Goal: Task Accomplishment & Management: Use online tool/utility

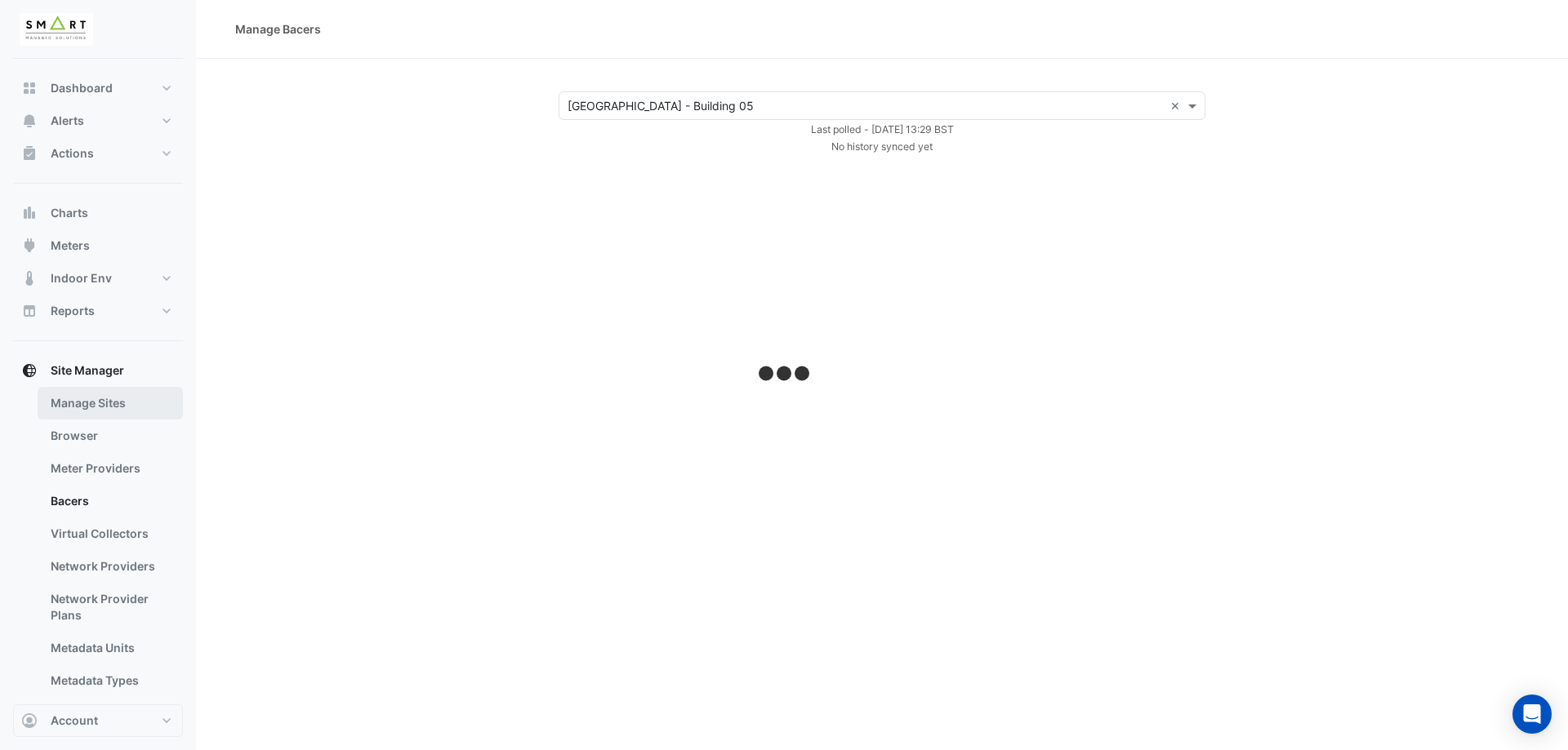
click at [96, 413] on link "Manage Sites" at bounding box center [110, 403] width 145 height 33
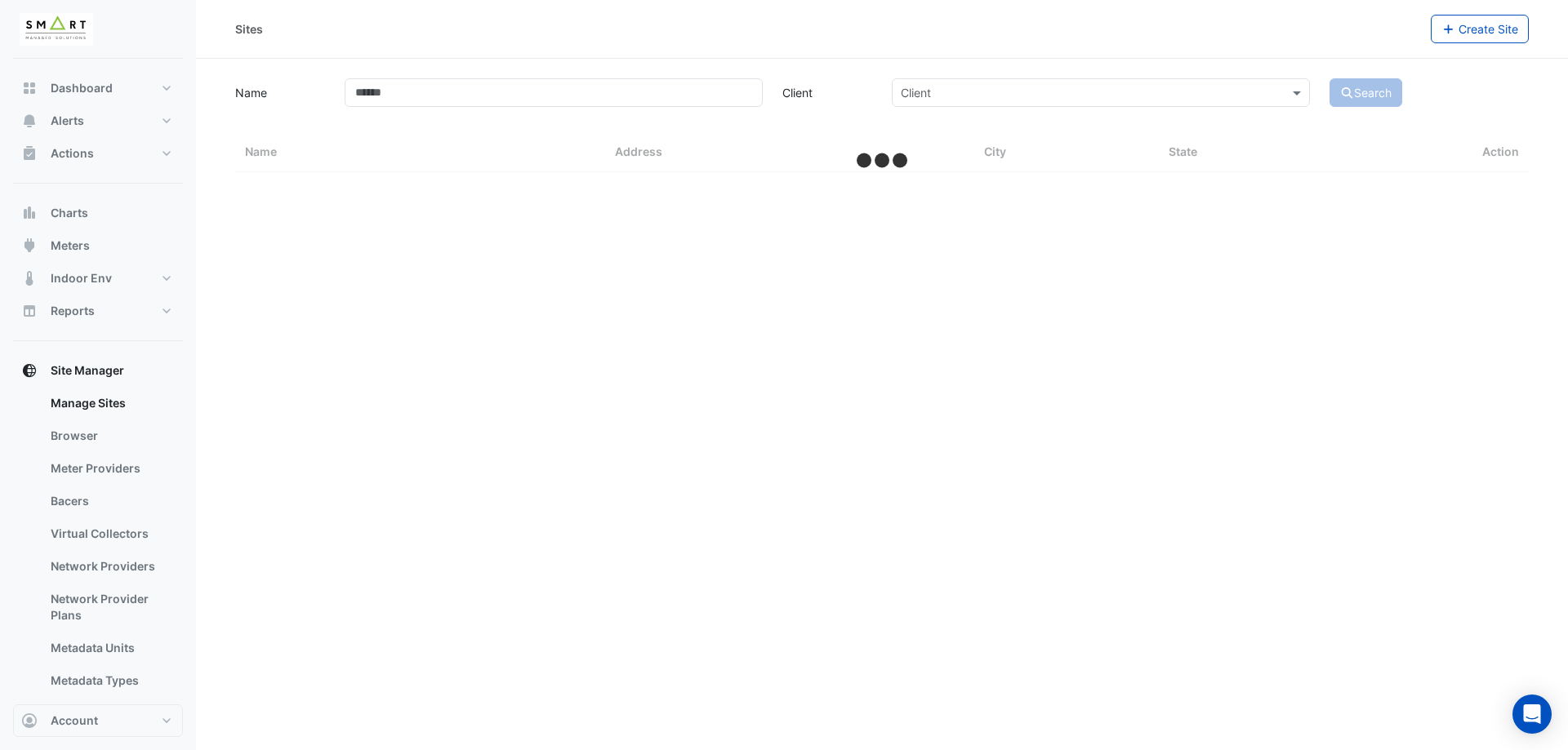
select select "***"
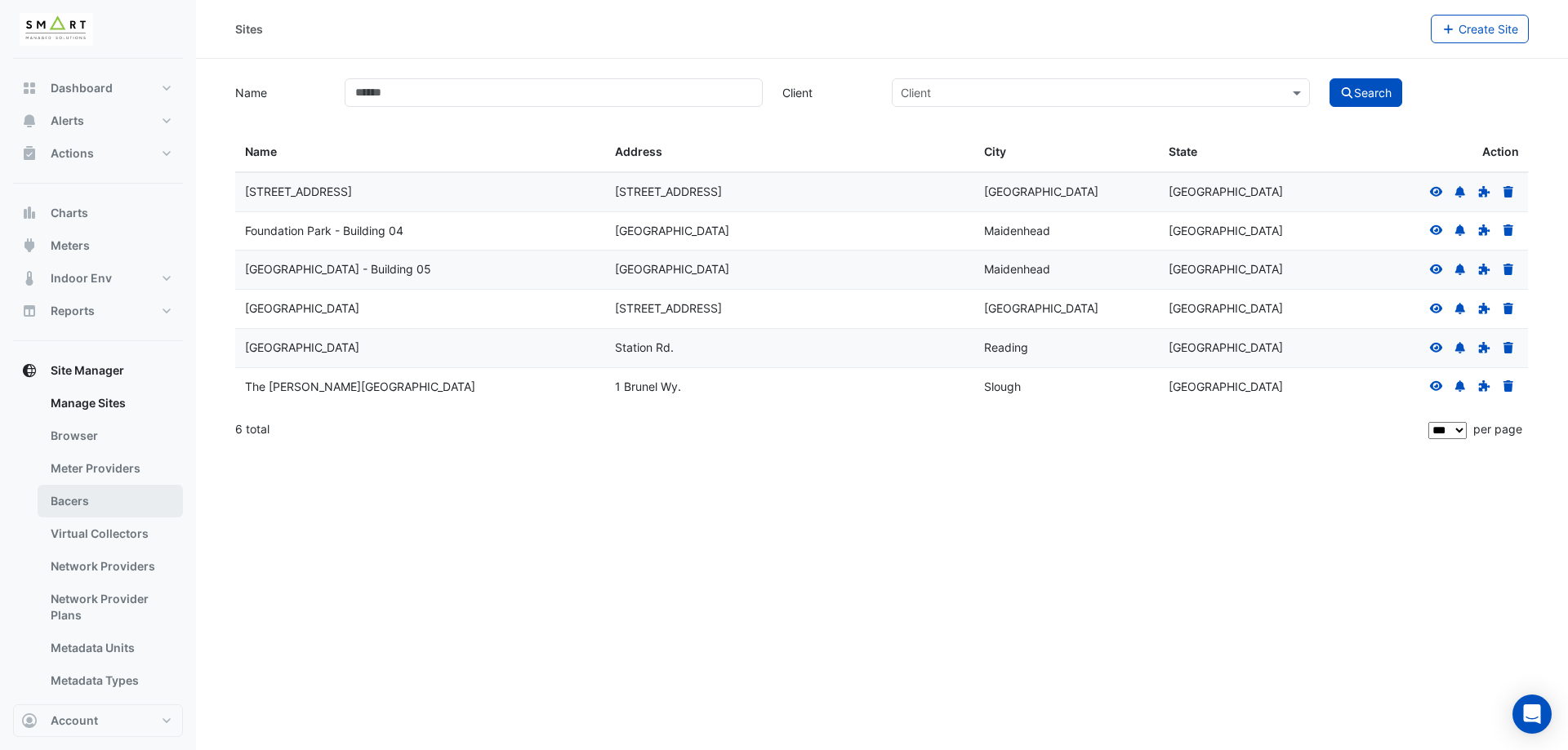
click at [121, 493] on link "Bacers" at bounding box center [110, 502] width 145 height 33
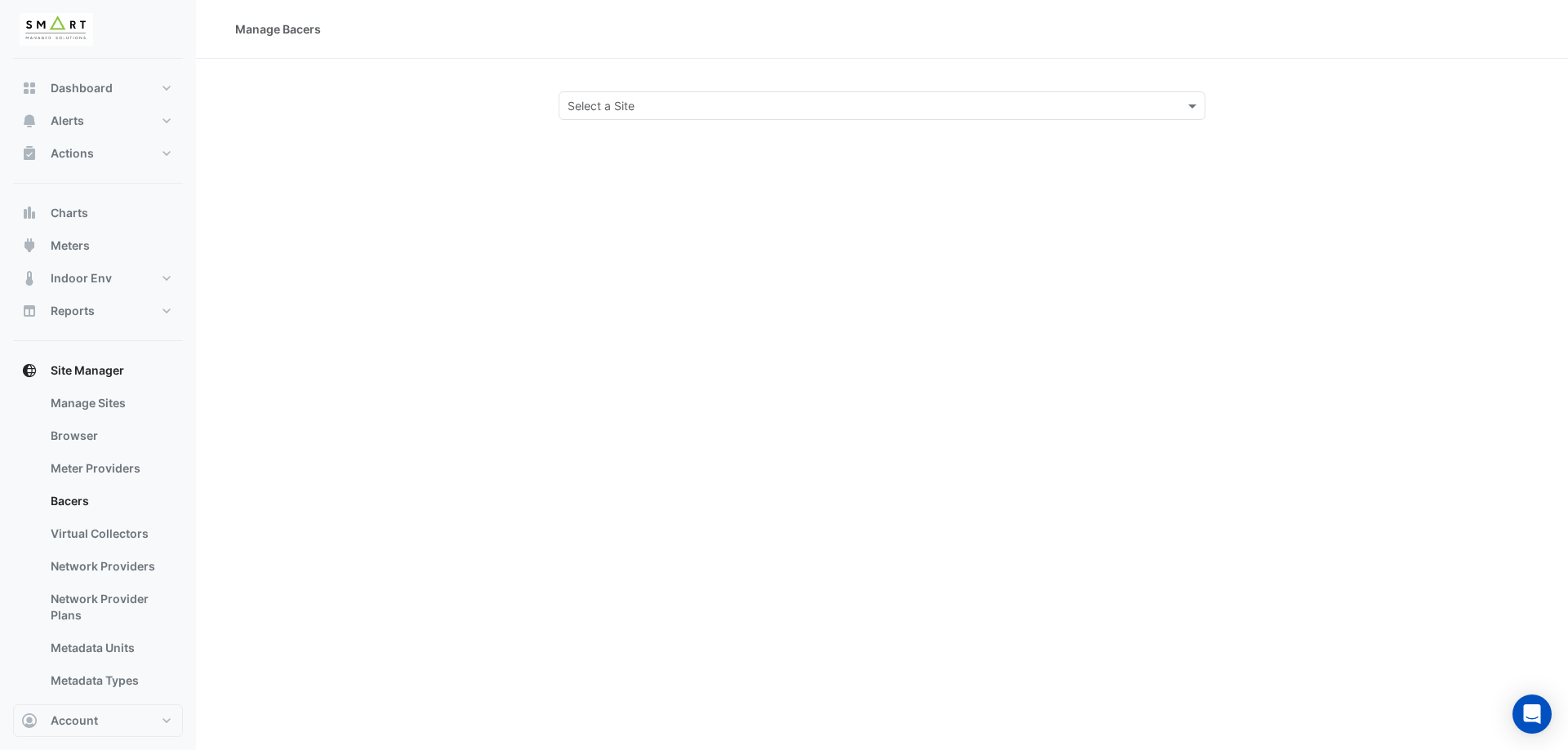
click at [663, 118] on div "Select a Site" at bounding box center [883, 106] width 647 height 29
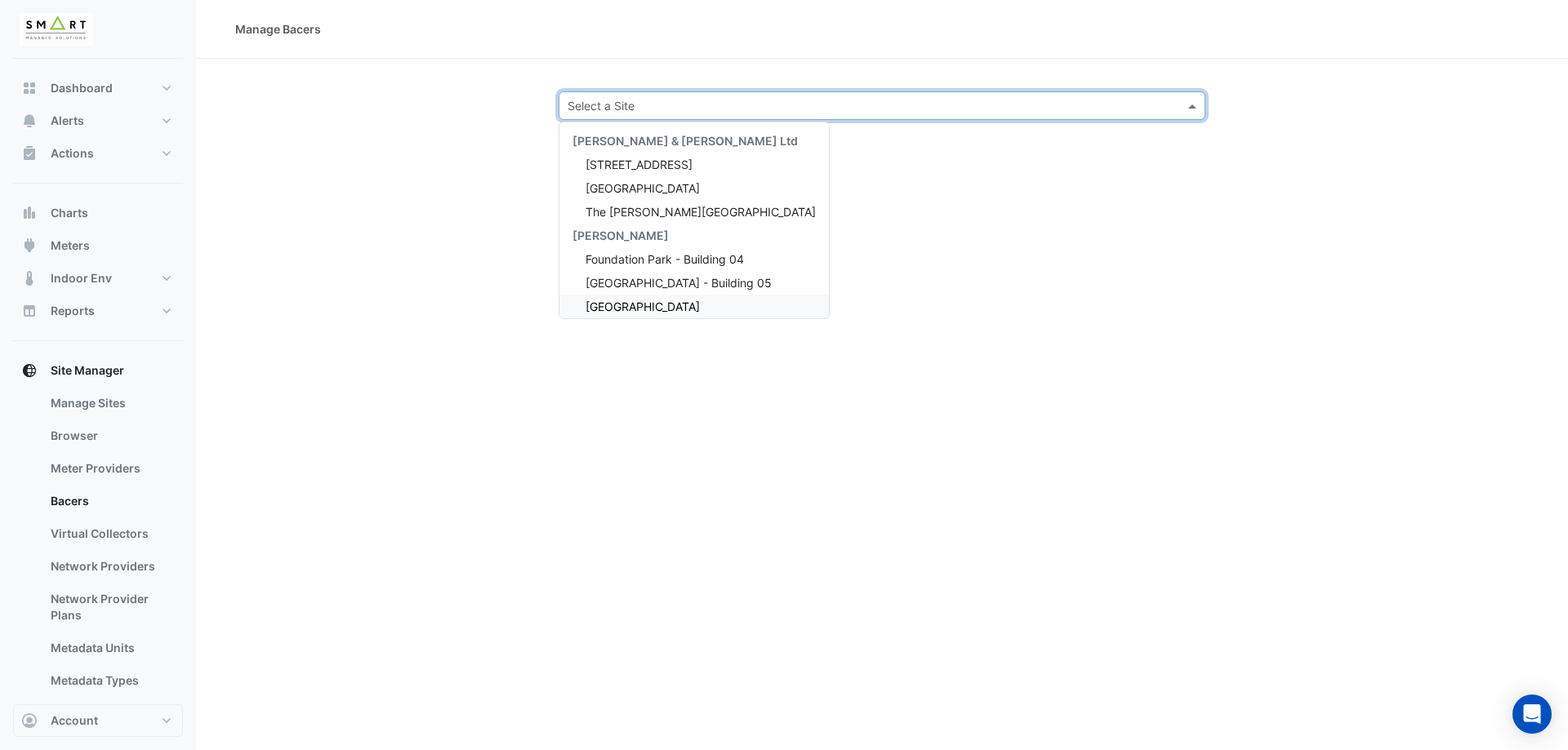
click at [650, 299] on span "[GEOGRAPHIC_DATA]" at bounding box center [643, 306] width 114 height 14
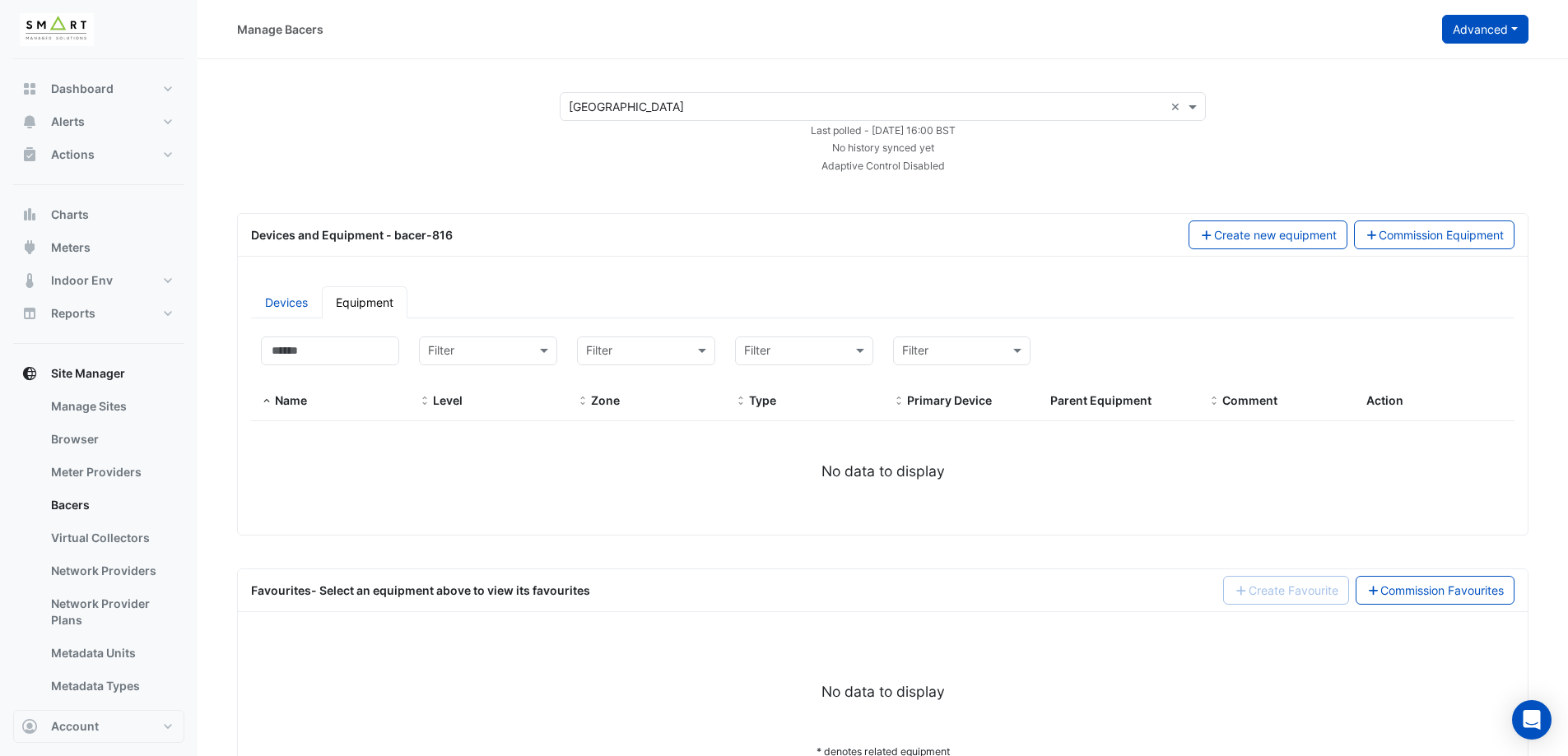
click at [1488, 34] on button "Advanced" at bounding box center [1485, 29] width 86 height 29
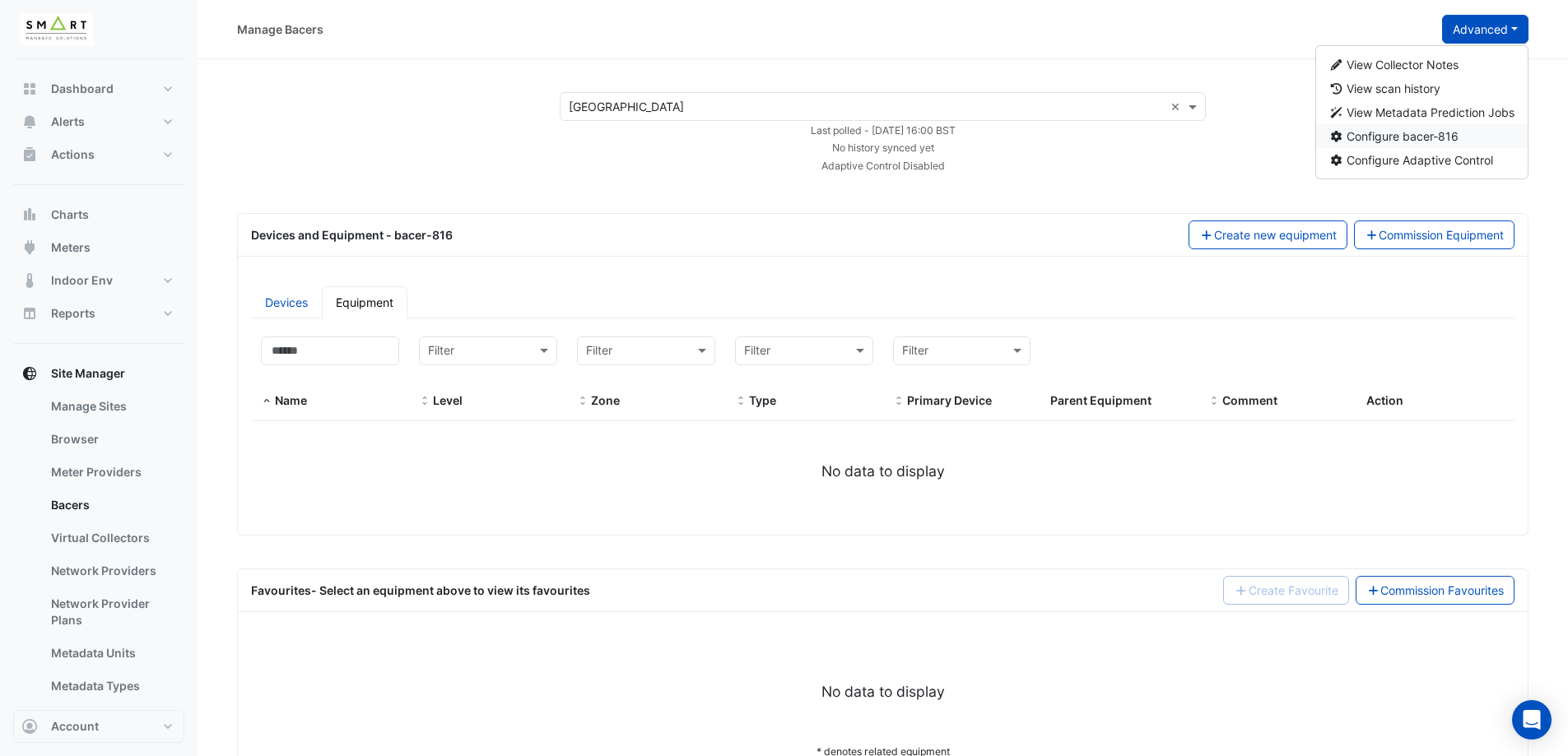
click at [1442, 146] on button "Configure bacer-816" at bounding box center [1422, 136] width 213 height 24
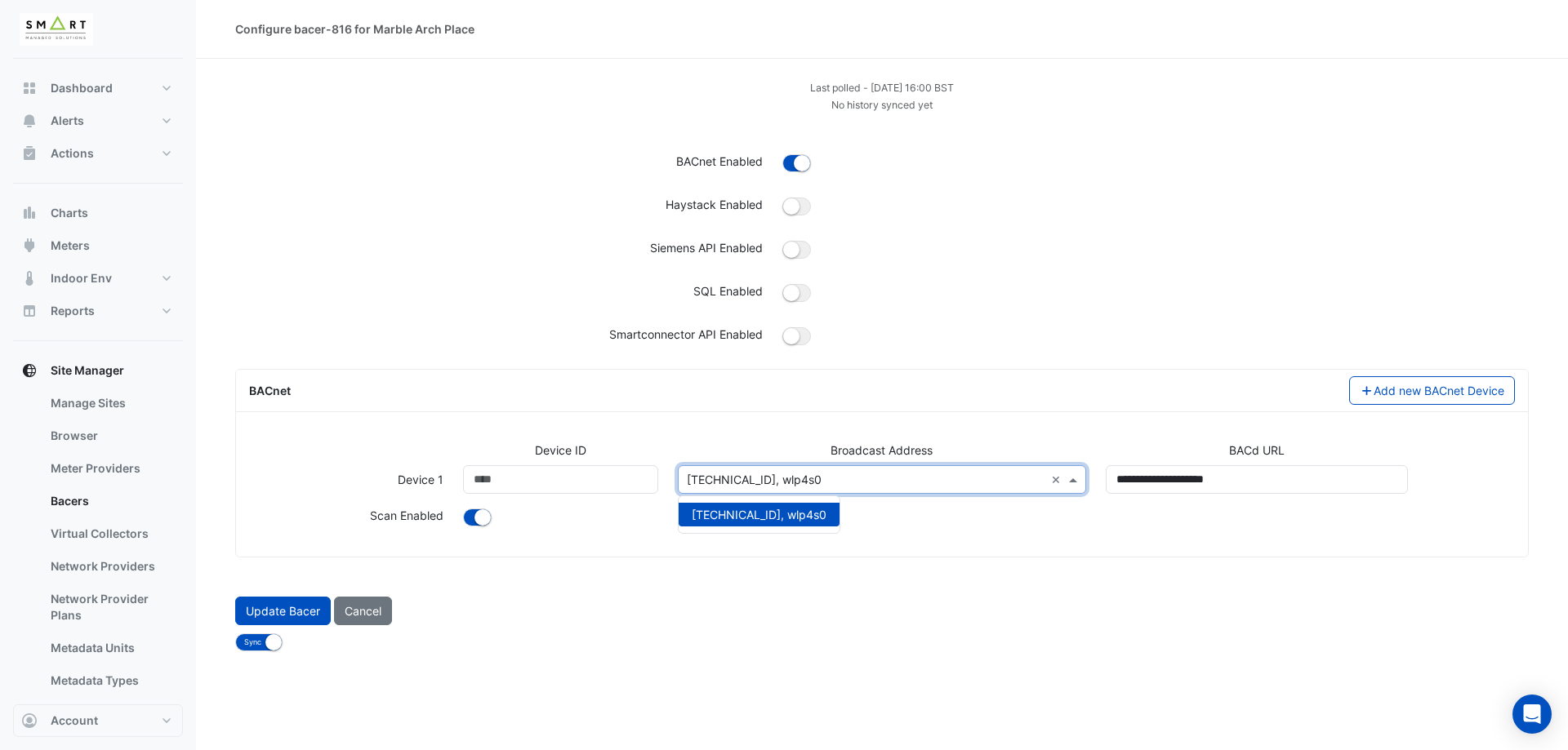
click at [785, 479] on input "text" at bounding box center [866, 481] width 358 height 17
click at [922, 351] on div at bounding box center [1155, 341] width 766 height 30
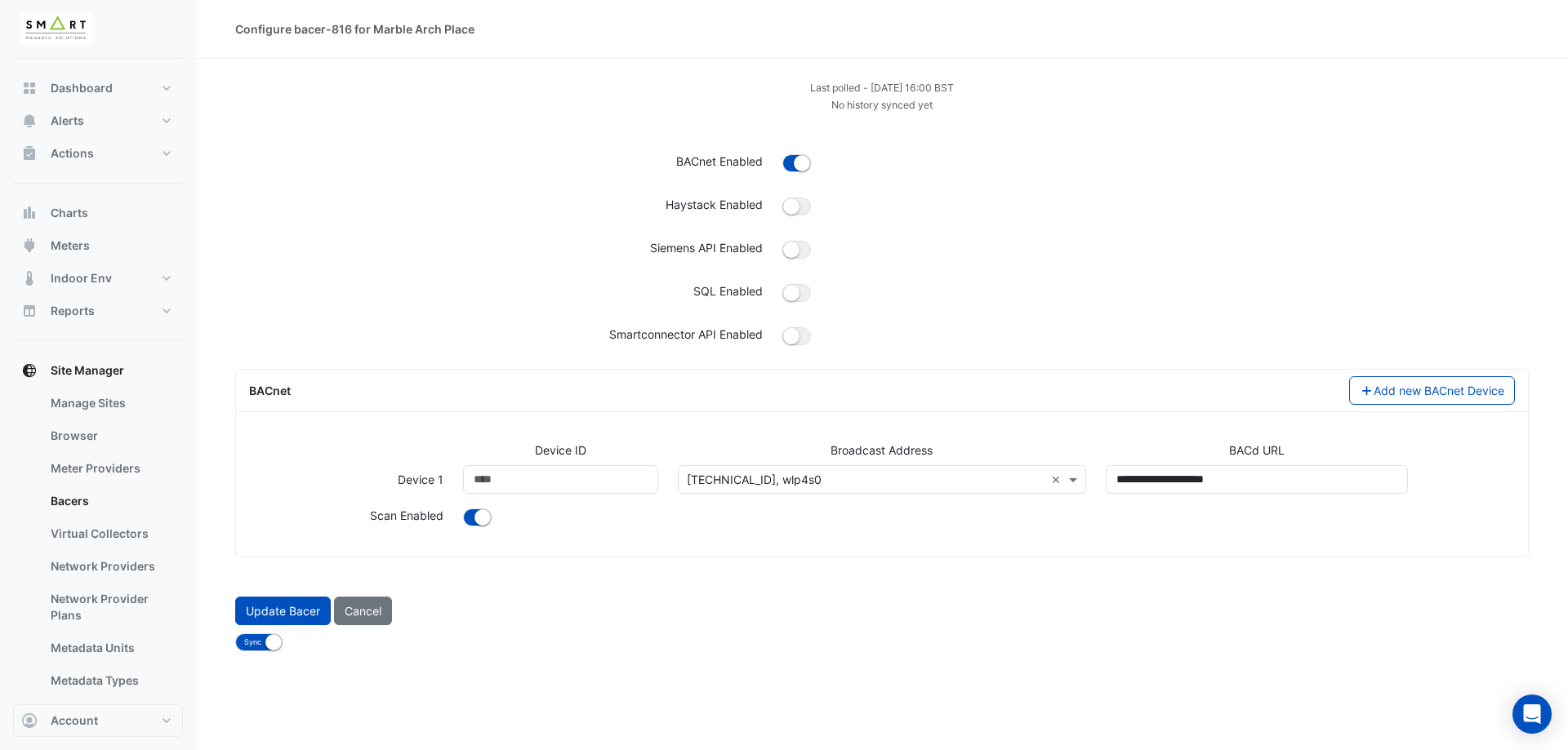
click at [884, 108] on small "No history synced yet" at bounding box center [882, 105] width 101 height 12
click at [825, 90] on small "Last polled - [DATE] 16:00 BST" at bounding box center [882, 87] width 144 height 12
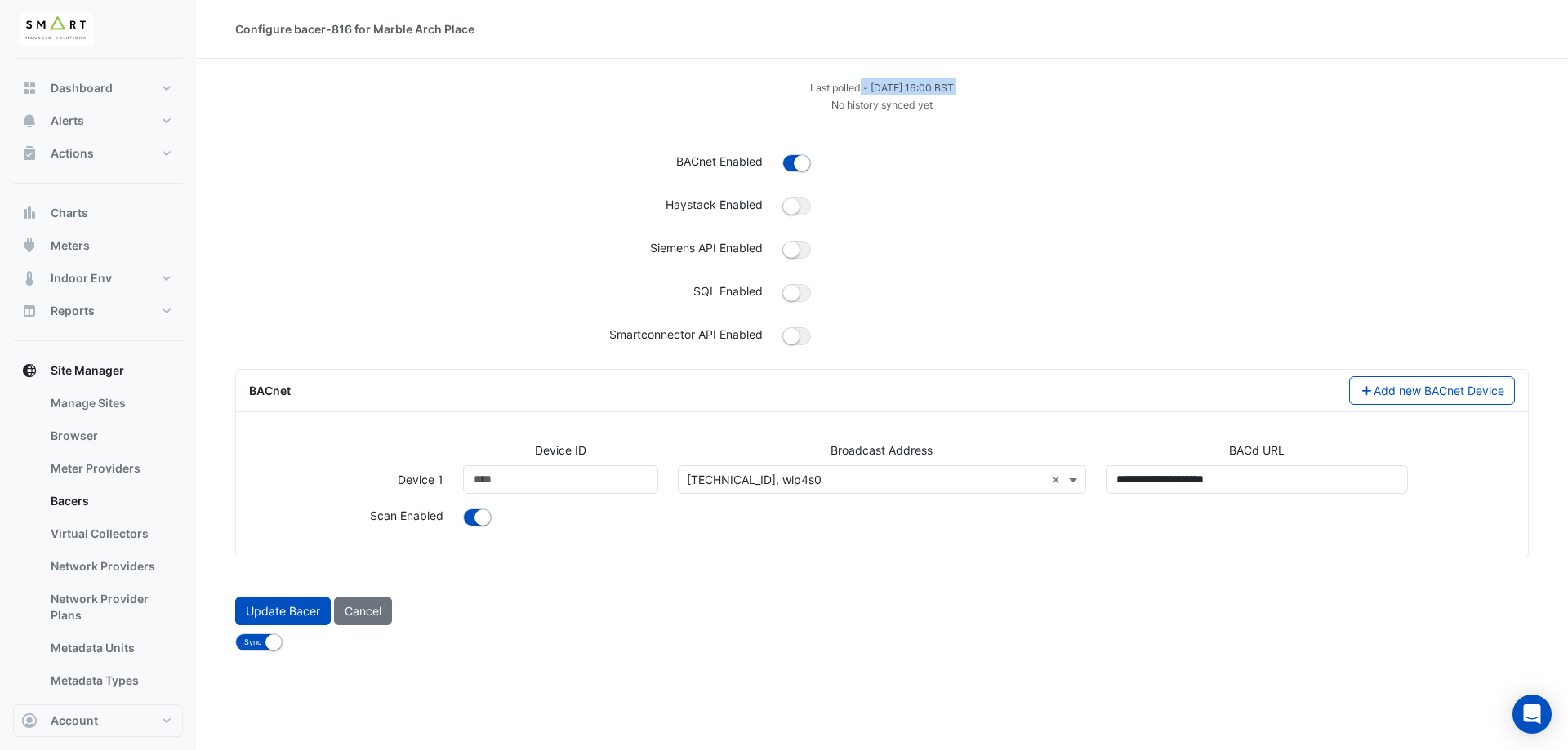
click at [825, 90] on small "Last polled - [DATE] 16:00 BST" at bounding box center [882, 87] width 144 height 12
click at [734, 90] on div "Last polled - [DATE] 16:00 BST" at bounding box center [883, 87] width 1314 height 17
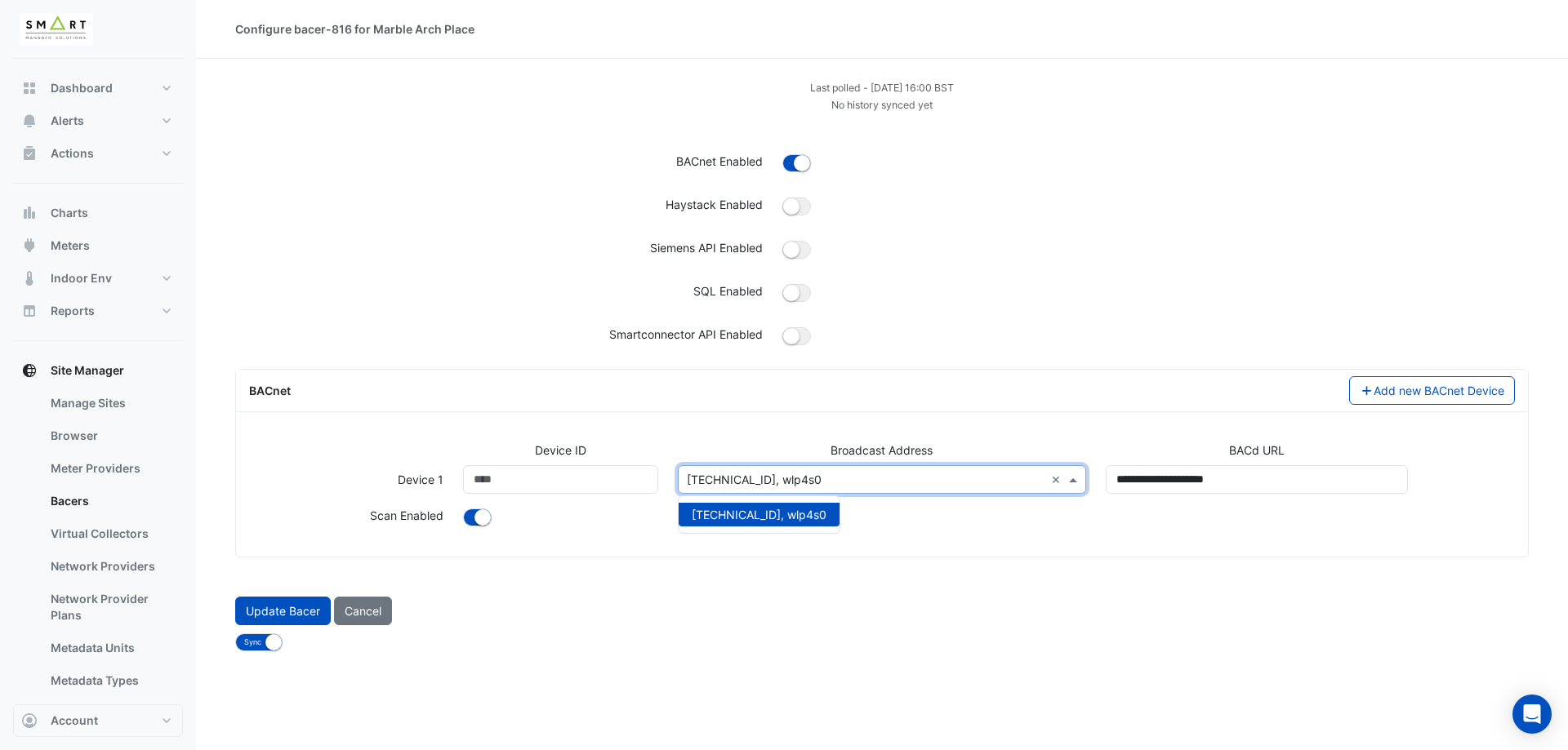
click at [768, 484] on input "text" at bounding box center [866, 481] width 358 height 17
click at [903, 381] on div "Add new BACnet Device" at bounding box center [1203, 390] width 643 height 29
